Goal: Information Seeking & Learning: Find specific fact

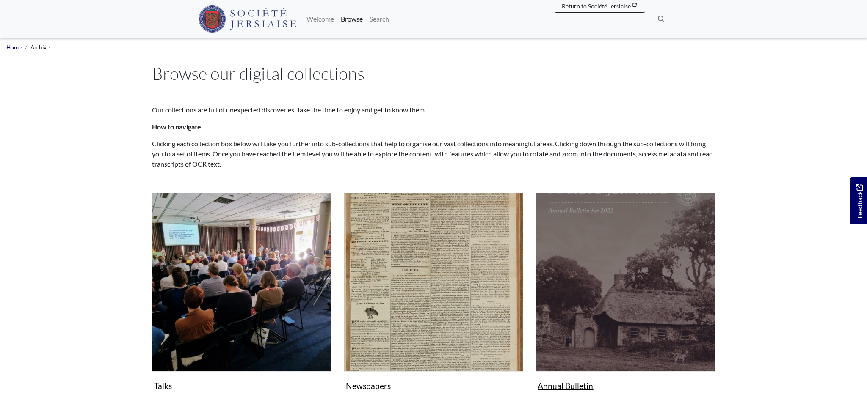
click at [651, 299] on img "Subcollection" at bounding box center [625, 282] width 179 height 179
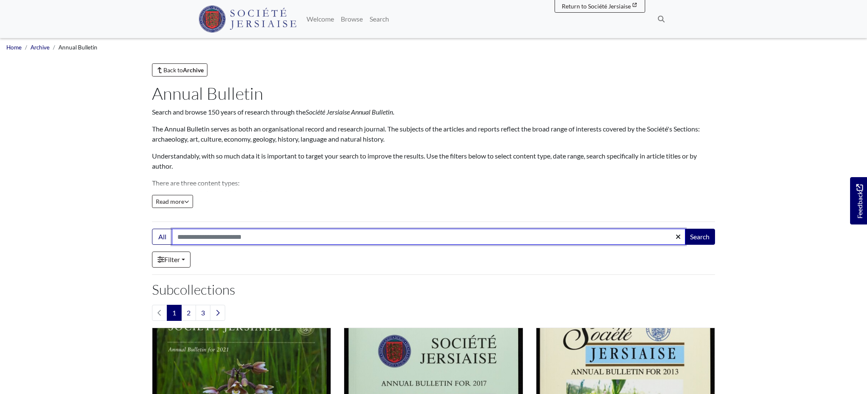
click at [179, 236] on input "Search:" at bounding box center [428, 237] width 513 height 16
type input "**********"
click at [699, 237] on button "Search" at bounding box center [699, 237] width 30 height 16
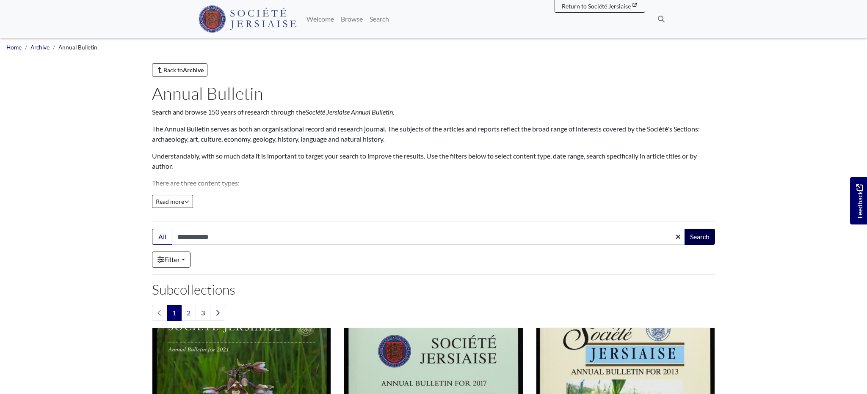
click at [696, 233] on button "Search" at bounding box center [699, 237] width 30 height 16
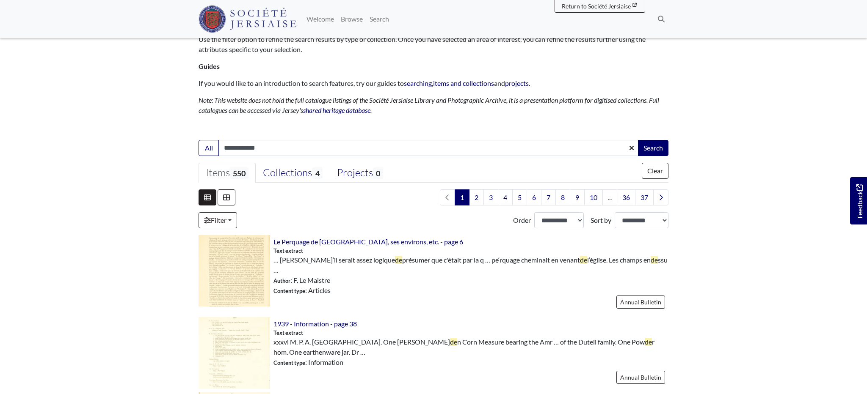
scroll to position [86, 0]
click at [298, 180] on link "Collections 4" at bounding box center [293, 174] width 74 height 20
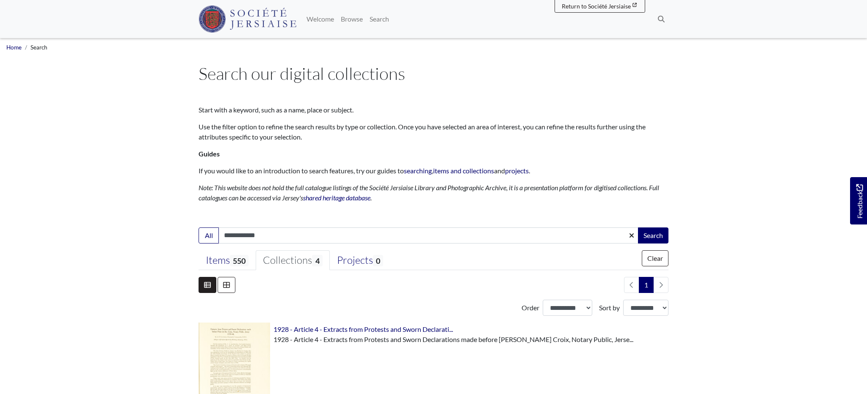
scroll to position [0, 0]
click at [237, 266] on span "550" at bounding box center [239, 260] width 19 height 11
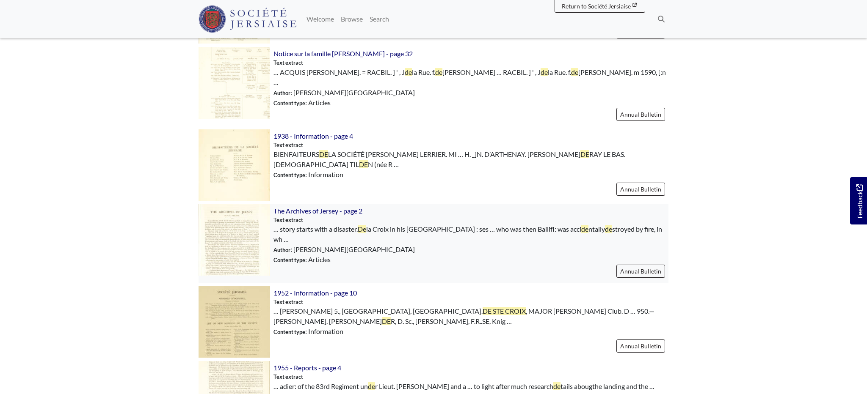
scroll to position [750, 0]
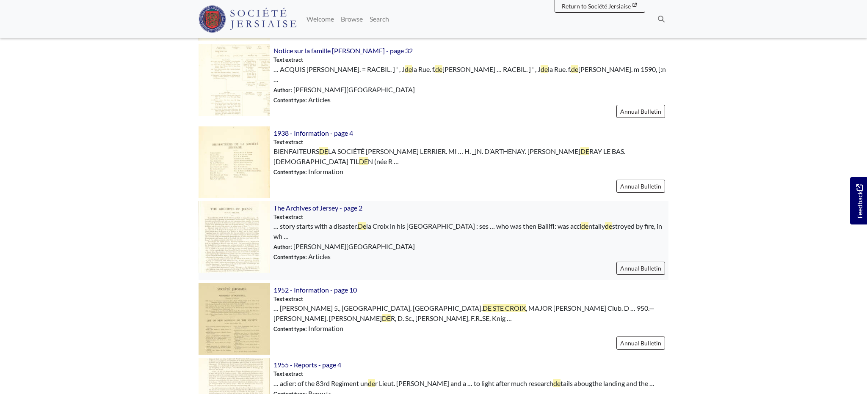
click at [223, 229] on img at bounding box center [234, 237] width 72 height 72
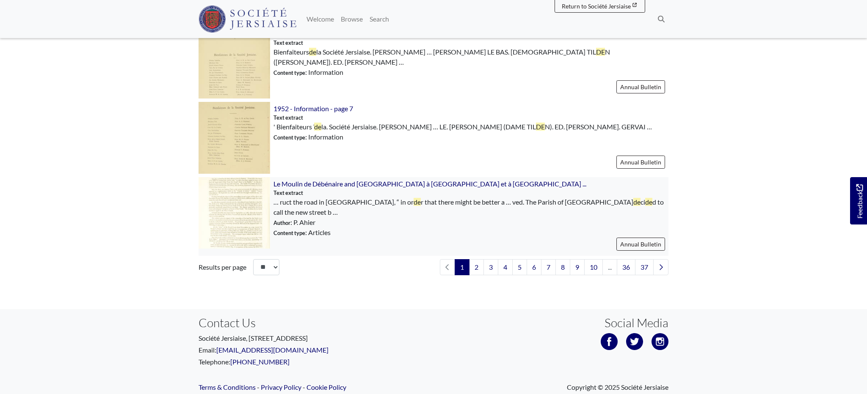
scroll to position [1232, 0]
click at [475, 260] on link "2" at bounding box center [476, 268] width 15 height 16
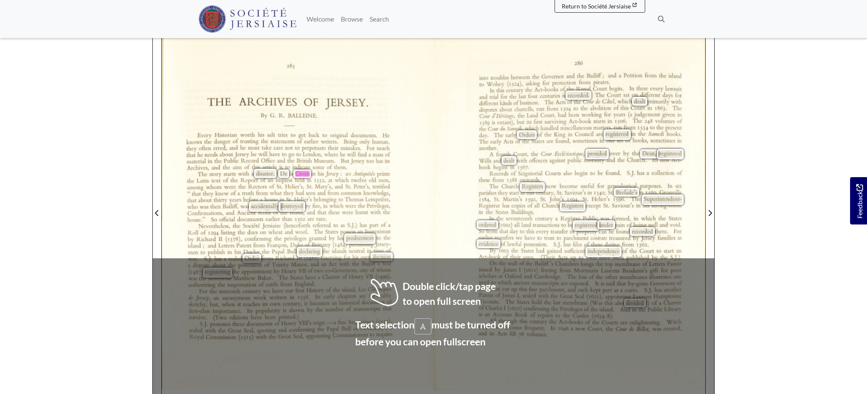
scroll to position [153, 0]
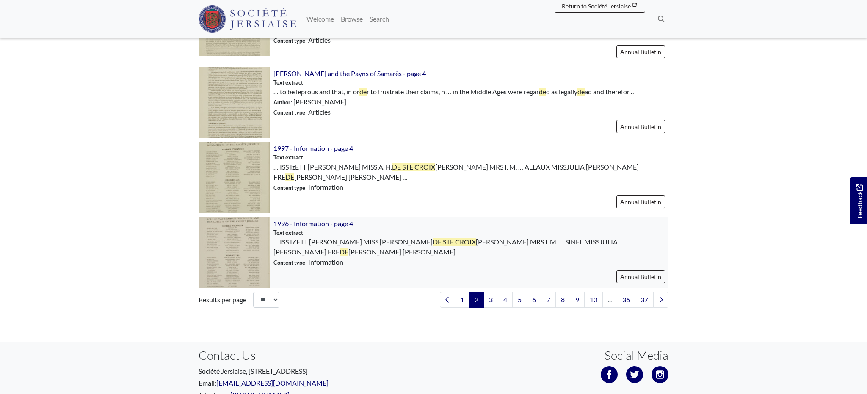
scroll to position [1188, 0]
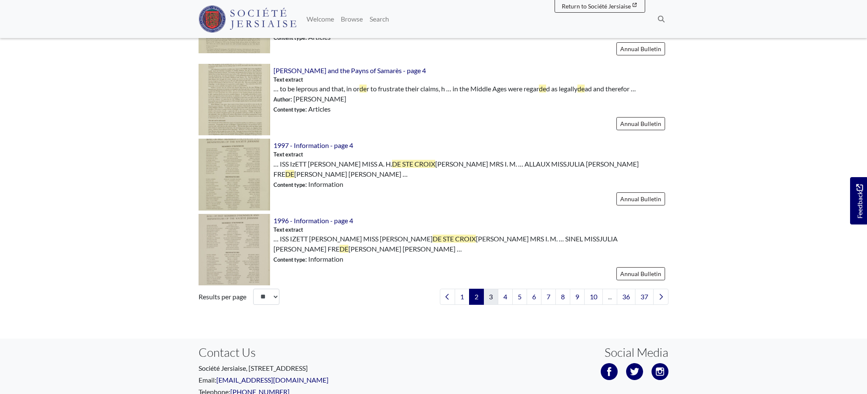
click at [490, 289] on link "3" at bounding box center [490, 297] width 15 height 16
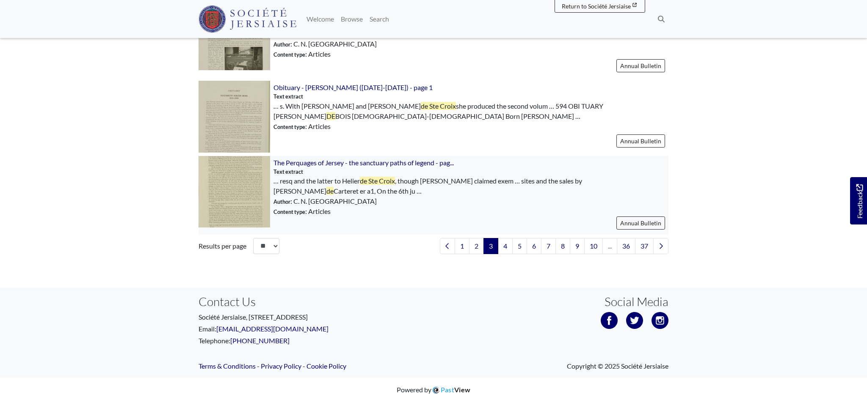
scroll to position [1246, 0]
click at [504, 243] on link "4" at bounding box center [505, 247] width 15 height 16
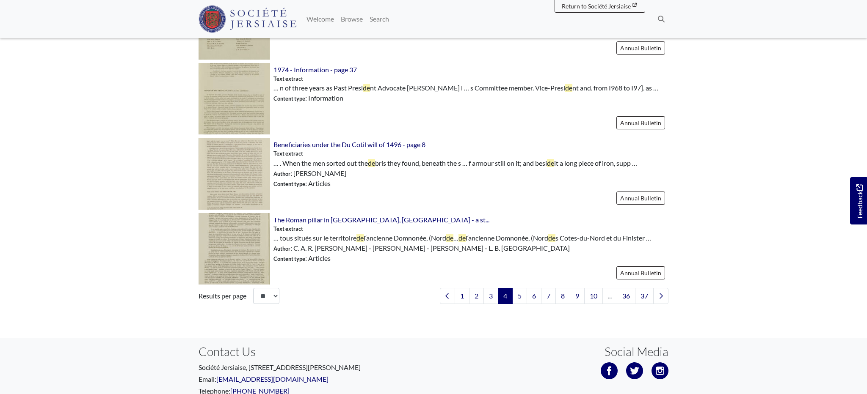
scroll to position [1183, 0]
click at [520, 287] on link "5" at bounding box center [519, 295] width 15 height 16
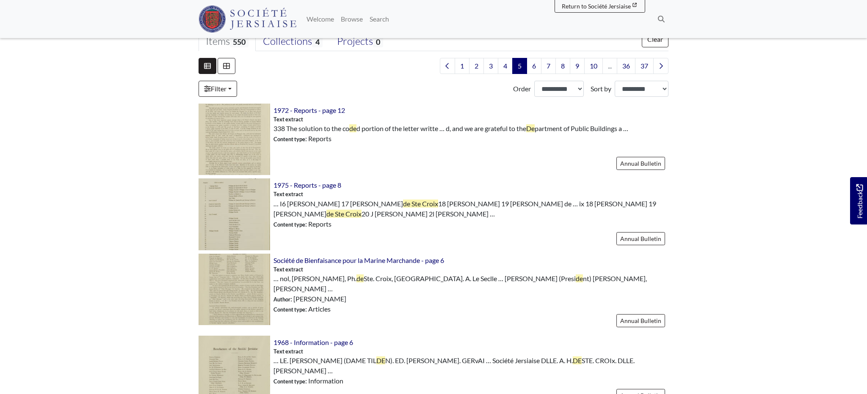
scroll to position [220, 0]
click at [240, 199] on img at bounding box center [234, 214] width 72 height 72
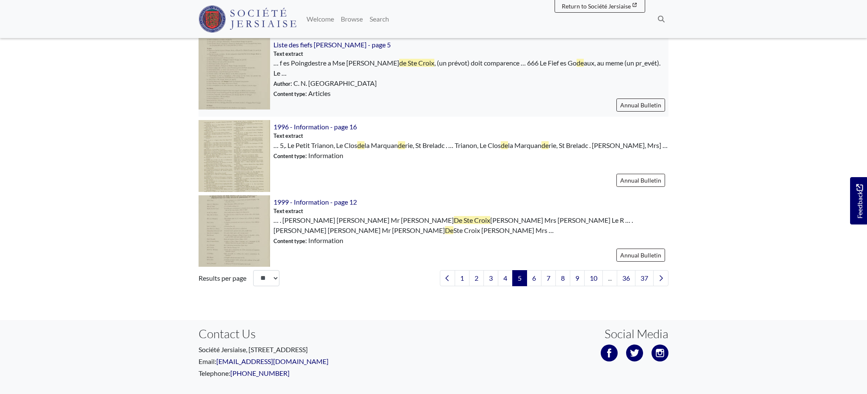
scroll to position [1207, 0]
click at [537, 270] on link "6" at bounding box center [533, 278] width 15 height 16
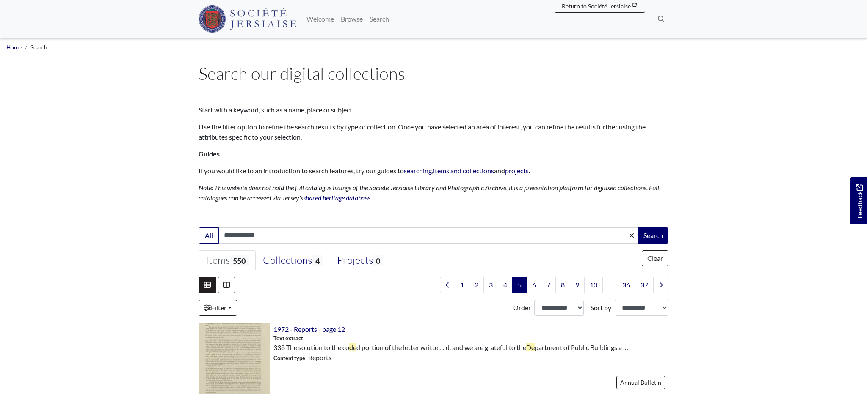
scroll to position [0, 0]
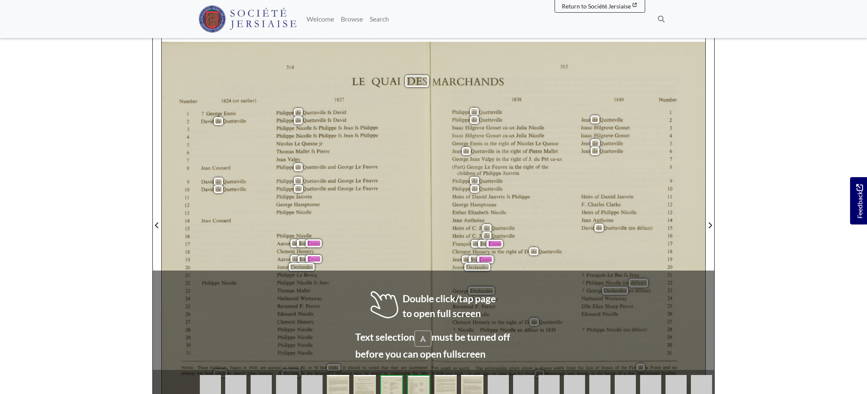
scroll to position [141, 0]
click at [418, 240] on div "[STREET_ADDRESS] (or earlier) I827 l ? [PERSON_NAME] fs [PERSON_NAME] 2 [PERSON…" at bounding box center [298, 226] width 272 height 371
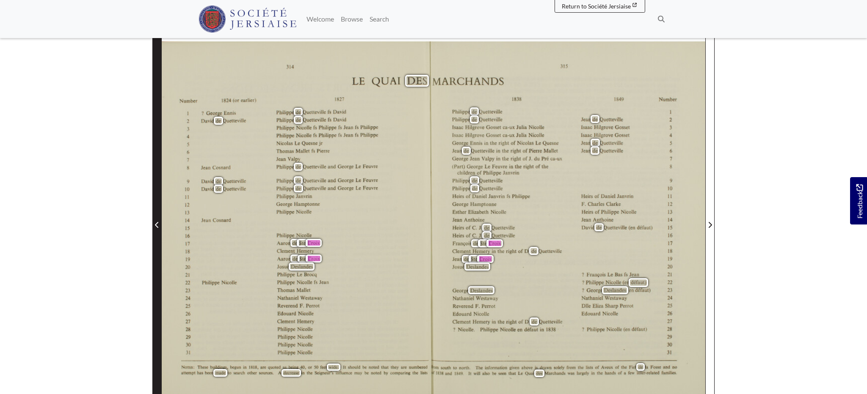
click at [156, 225] on icon "Previous Page" at bounding box center [156, 225] width 3 height 6
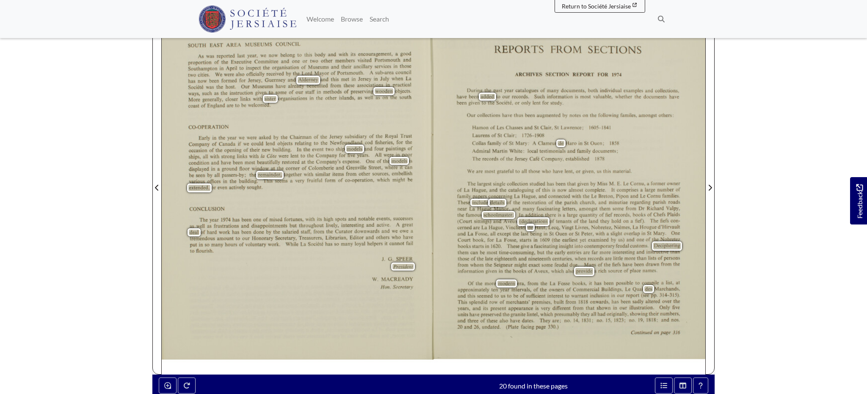
scroll to position [179, 0]
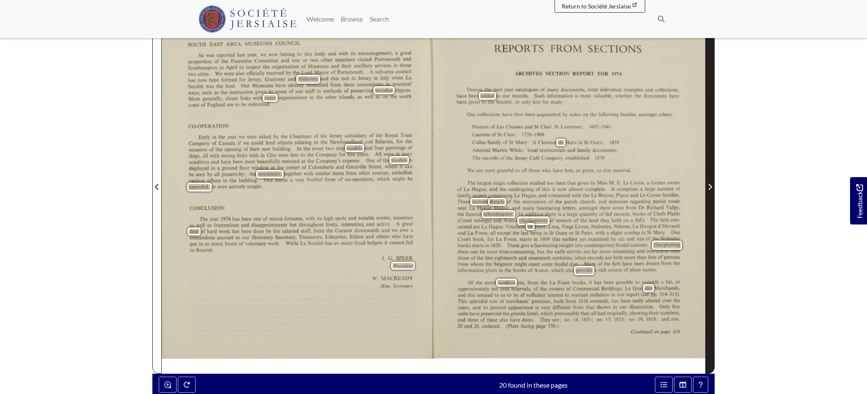
click at [710, 189] on icon "Next Page" at bounding box center [709, 187] width 3 height 6
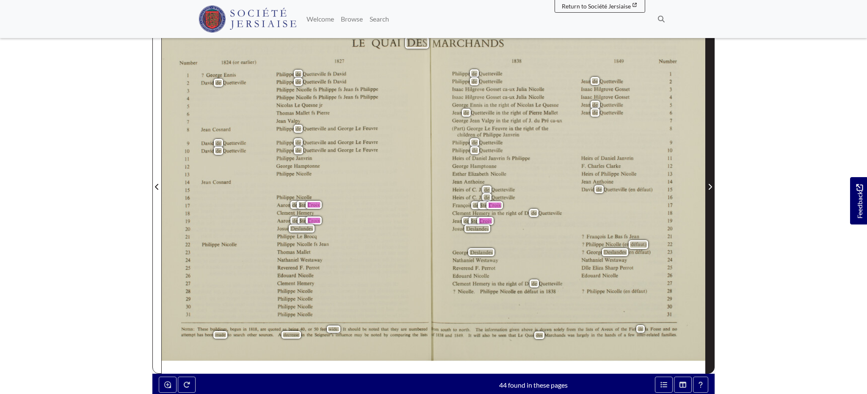
click at [709, 185] on icon "Next Page" at bounding box center [709, 187] width 3 height 6
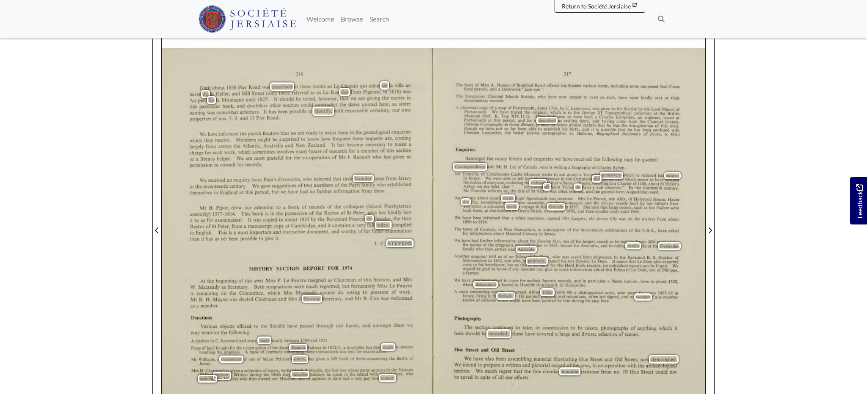
scroll to position [133, 0]
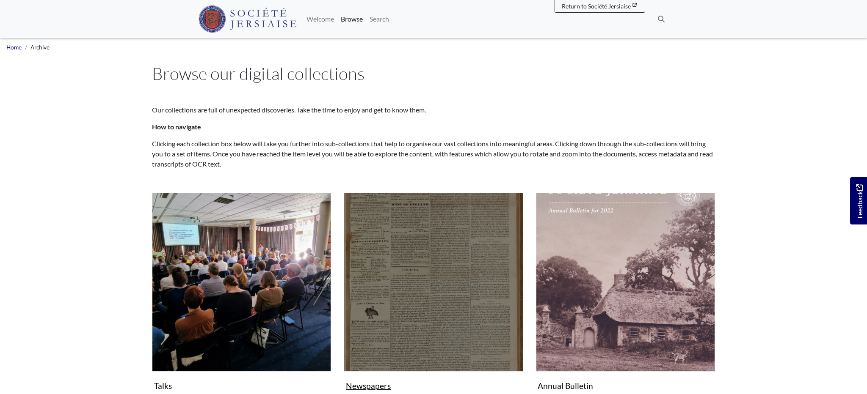
click at [471, 305] on img "Subcollection" at bounding box center [433, 282] width 179 height 179
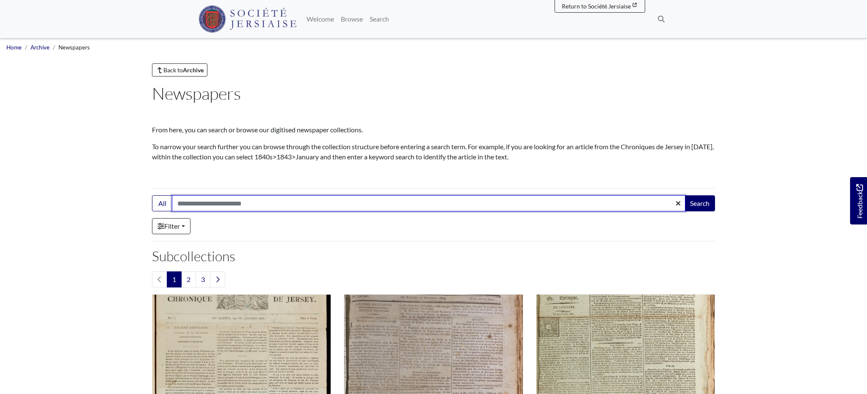
click at [176, 202] on input "Search:" at bounding box center [428, 204] width 513 height 16
type input "**********"
click at [699, 204] on button "Search" at bounding box center [699, 204] width 30 height 16
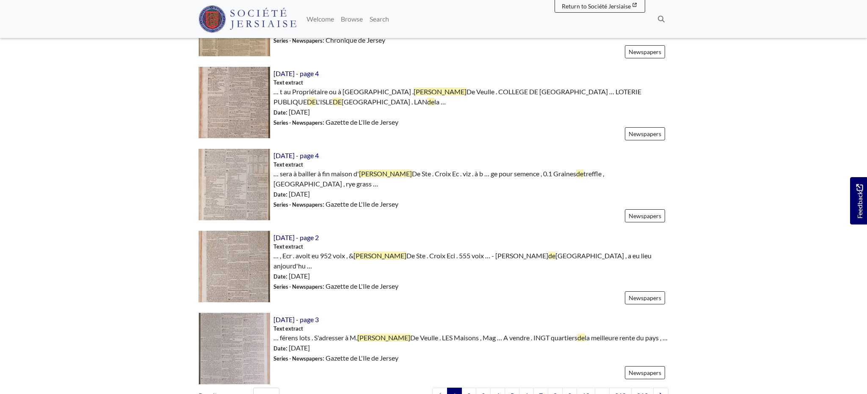
scroll to position [1125, 0]
click at [616, 388] on link "218" at bounding box center [620, 396] width 22 height 16
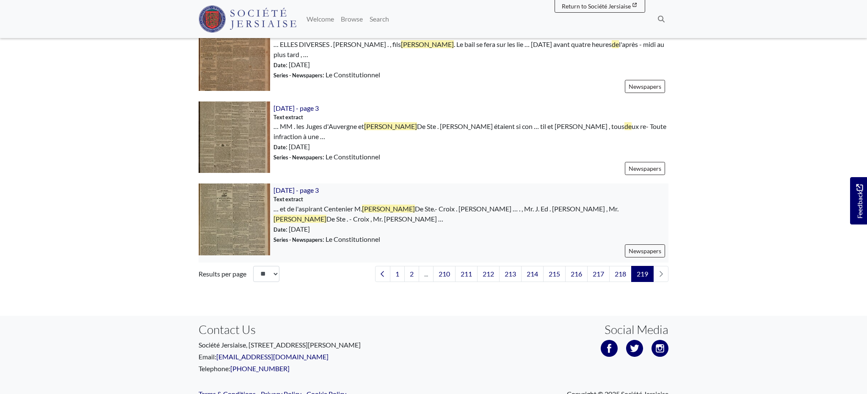
scroll to position [617, 0]
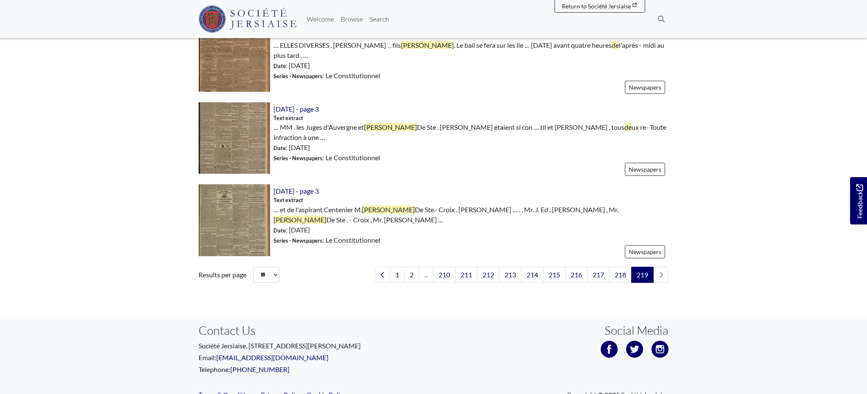
click at [662, 267] on li "pagination" at bounding box center [660, 275] width 15 height 16
click at [661, 267] on li "pagination" at bounding box center [660, 275] width 15 height 16
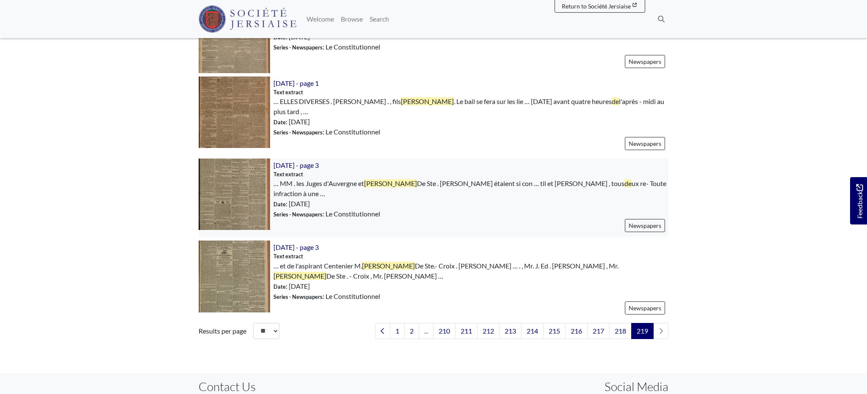
scroll to position [560, 0]
click at [220, 177] on img at bounding box center [234, 196] width 72 height 72
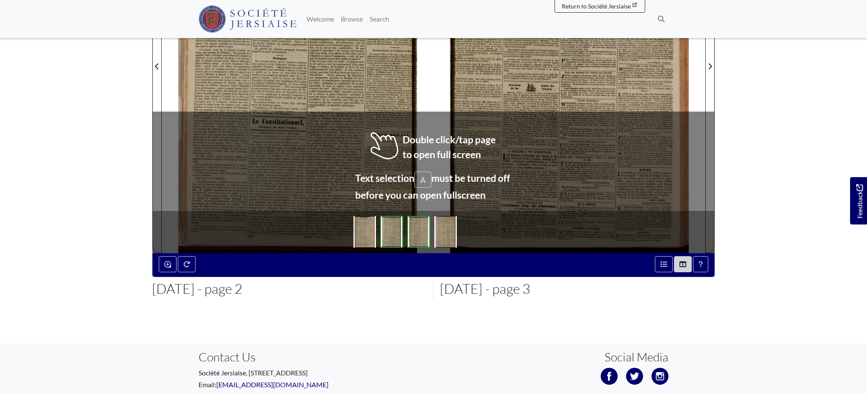
scroll to position [264, 0]
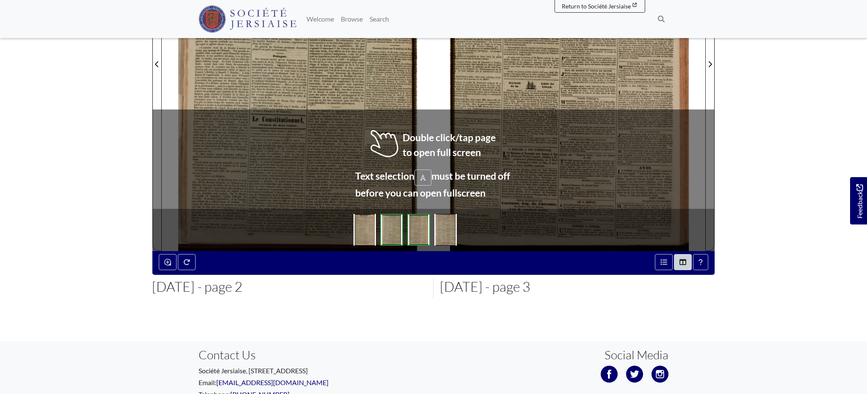
click at [313, 110] on div at bounding box center [298, 59] width 272 height 384
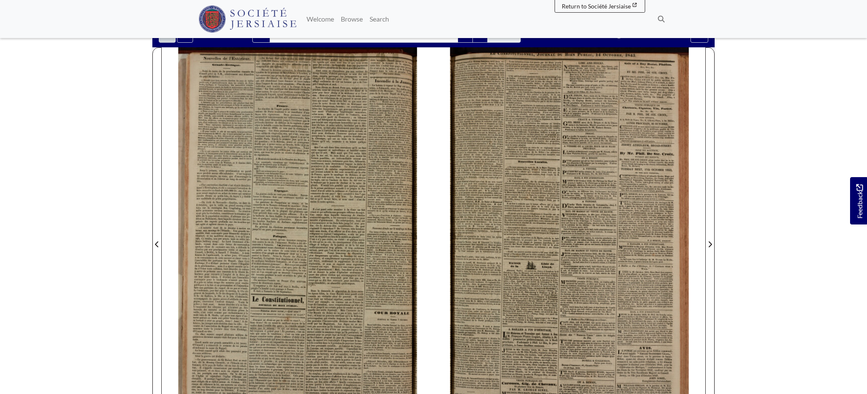
scroll to position [83, 0]
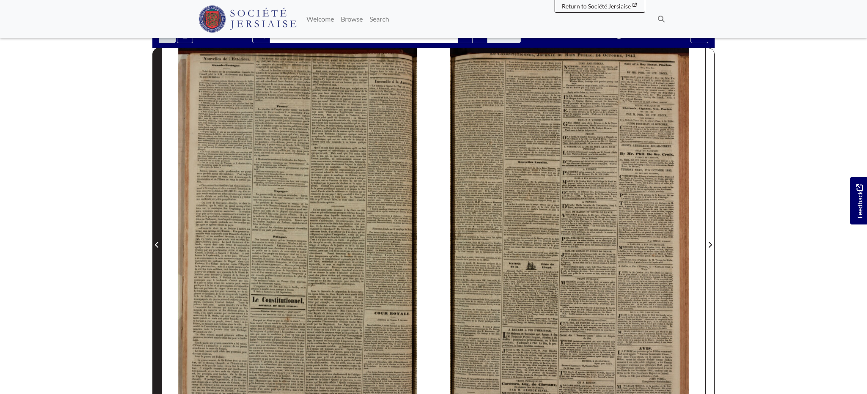
click at [157, 246] on icon "Previous Page" at bounding box center [157, 245] width 4 height 7
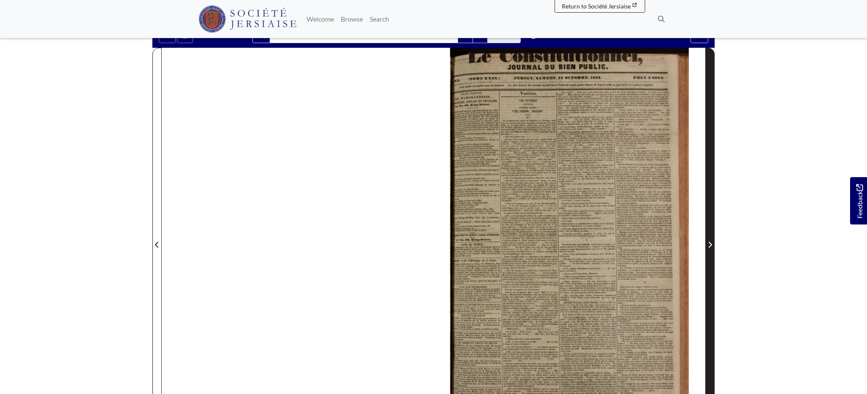
click at [708, 248] on icon "Next Page" at bounding box center [709, 245] width 3 height 6
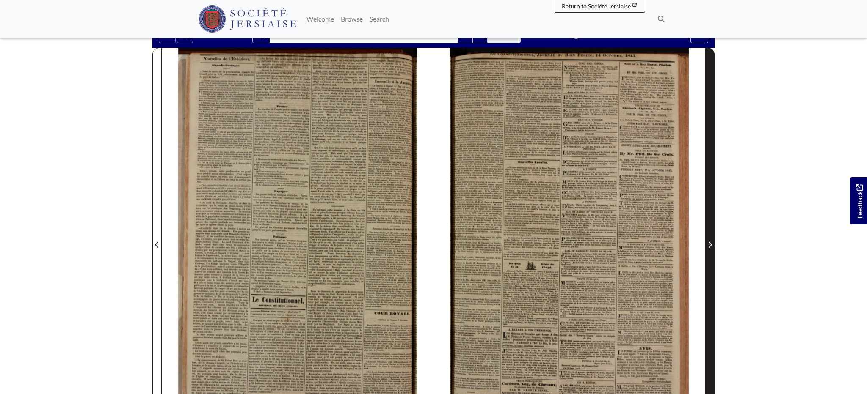
click at [708, 248] on icon "Next Page" at bounding box center [709, 245] width 3 height 6
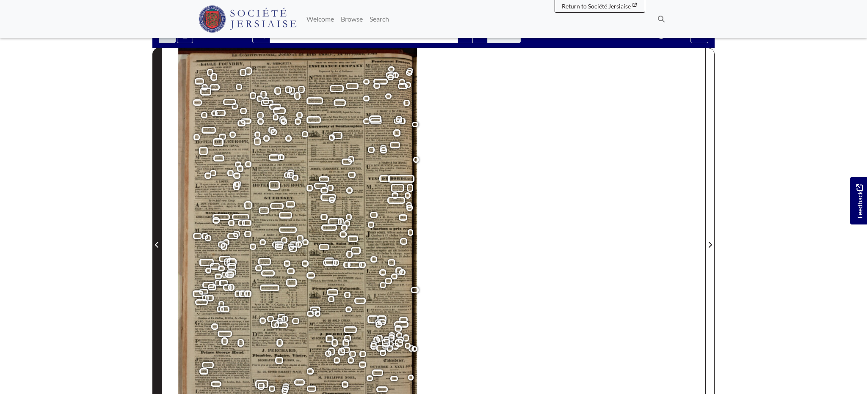
click at [156, 245] on icon "Previous Page" at bounding box center [156, 245] width 3 height 6
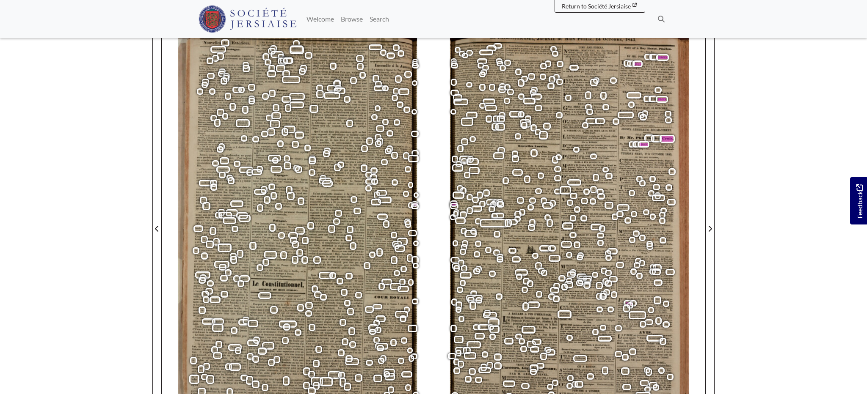
scroll to position [98, 0]
click at [626, 83] on span "Cart" at bounding box center [626, 83] width 5 height 3
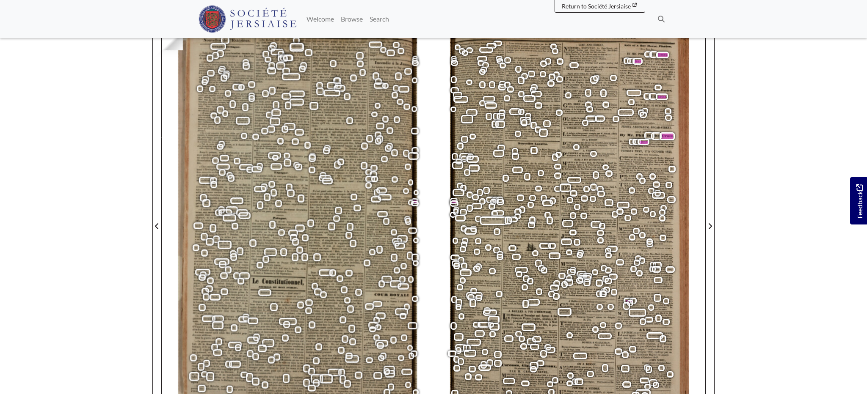
scroll to position [103, 0]
